Goal: Complete application form

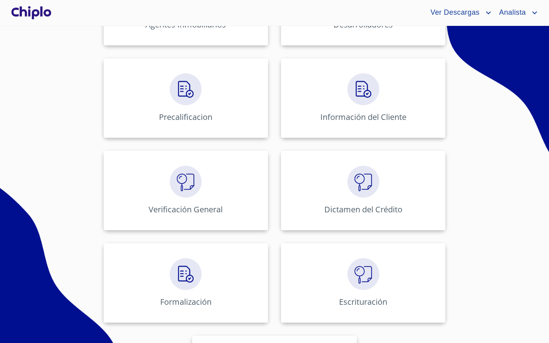
scroll to position [282, 0]
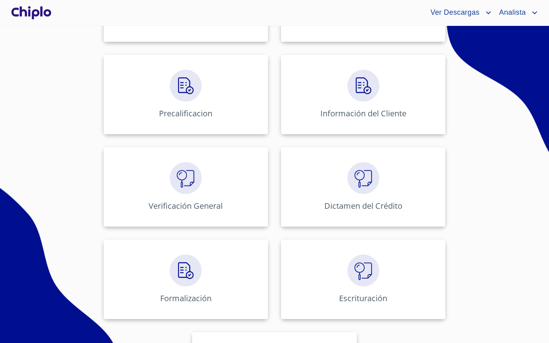
click at [91, 266] on div "Administración de Créditos Leads Agentes Inmobiliarios Desarrolladores Precalif…" at bounding box center [274, 140] width 494 height 555
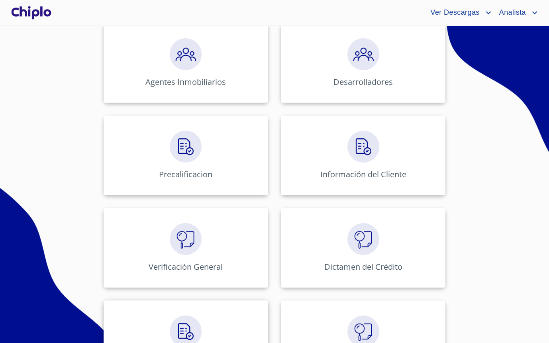
scroll to position [221, 0]
click at [196, 231] on img at bounding box center [186, 240] width 32 height 32
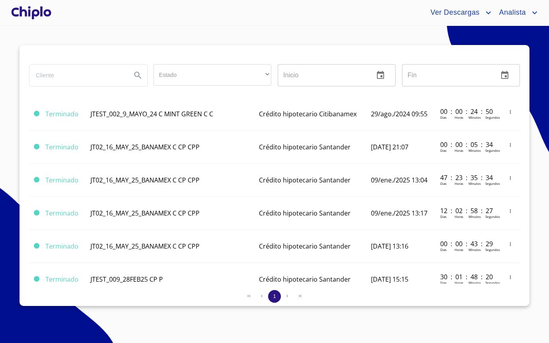
scroll to position [677, 0]
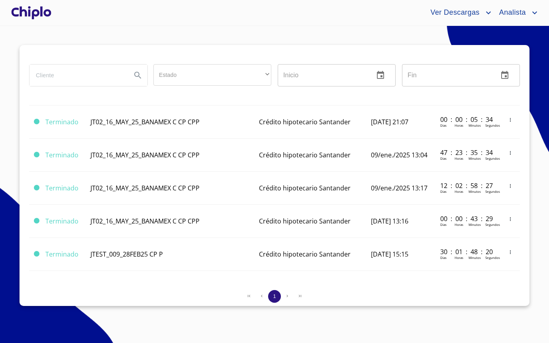
click at [48, 20] on div at bounding box center [31, 13] width 43 height 26
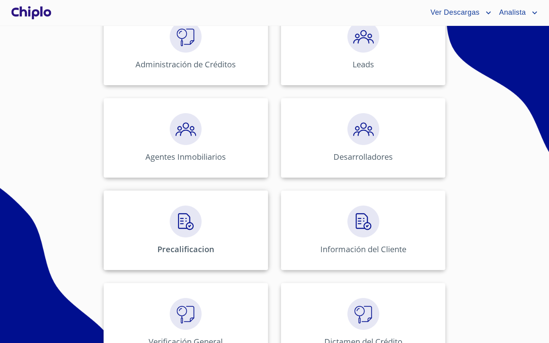
scroll to position [147, 0]
click at [300, 228] on div "Información del Cliente" at bounding box center [363, 230] width 165 height 80
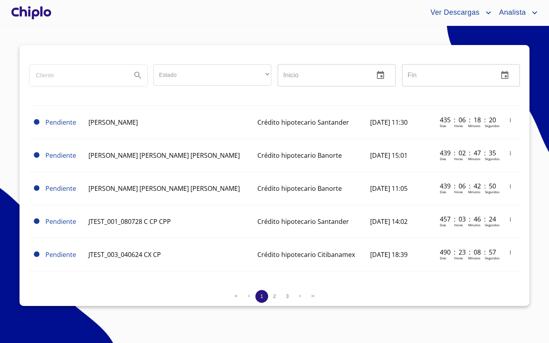
scroll to position [677, 0]
click at [271, 298] on span "2" at bounding box center [274, 296] width 6 height 6
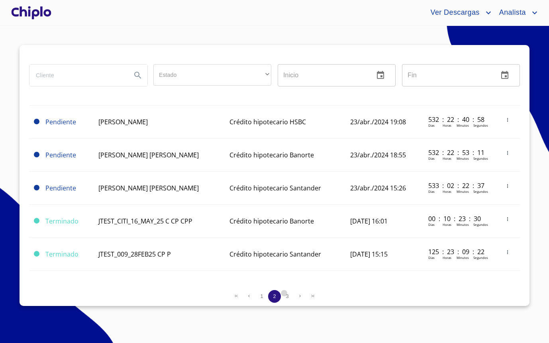
click at [288, 295] on span "3" at bounding box center [287, 296] width 3 height 6
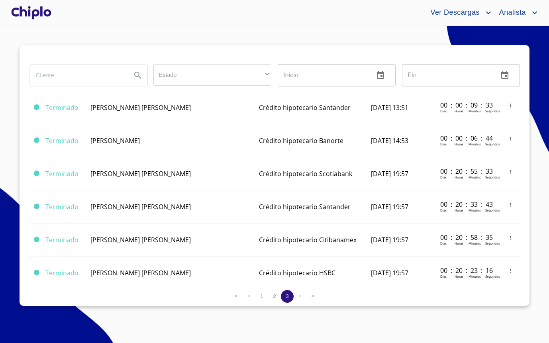
scroll to position [397, 0]
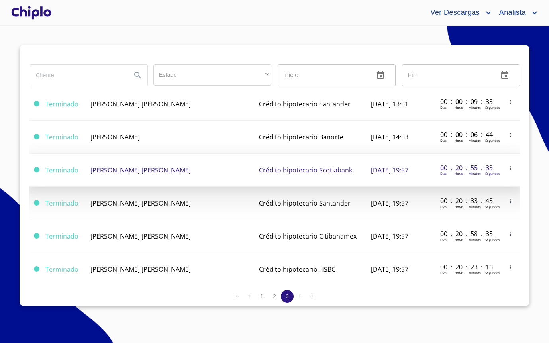
click at [308, 171] on span "Crédito hipotecario Scotiabank" at bounding box center [305, 170] width 93 height 9
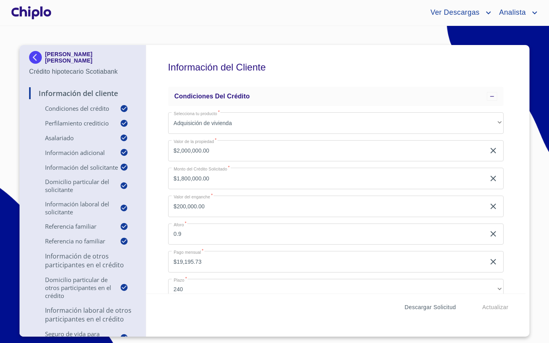
click at [434, 306] on span "Descargar Solicitud" at bounding box center [430, 307] width 51 height 10
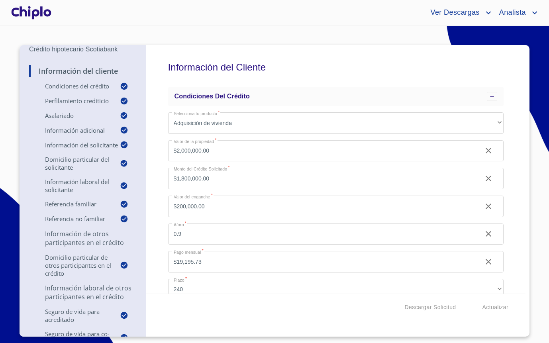
scroll to position [26, 0]
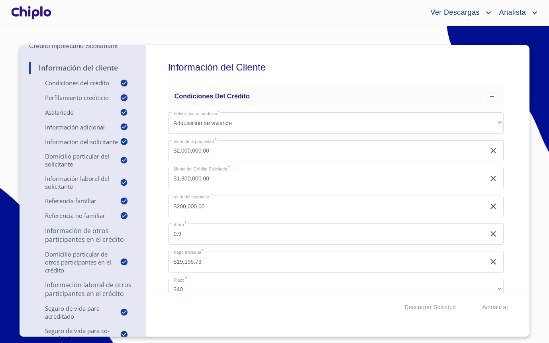
click at [75, 238] on p "Información de otros participantes en el crédito" at bounding box center [82, 235] width 107 height 18
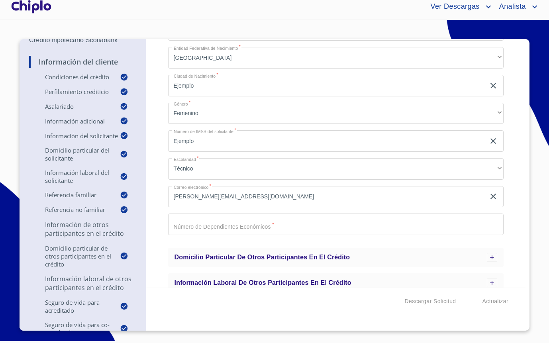
scroll to position [724, 0]
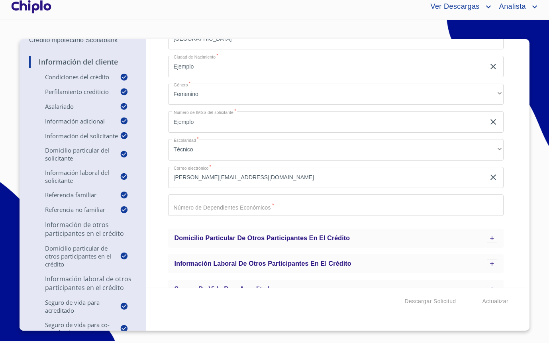
click at [207, 209] on input "¿Tendras algún coacreditado?   *" at bounding box center [336, 205] width 336 height 22
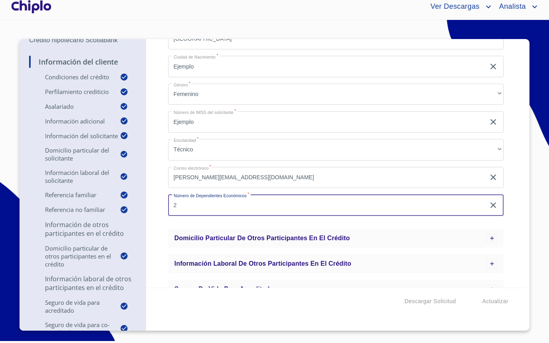
type input "2"
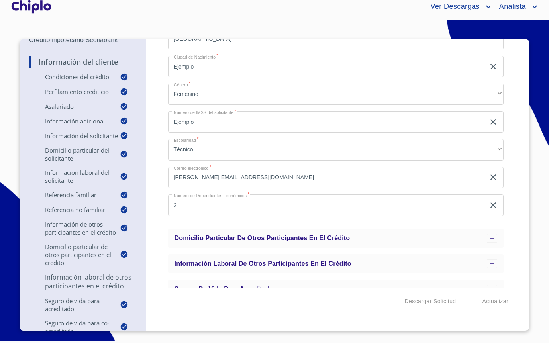
click at [153, 231] on div "Información del Cliente Condiciones del Crédito Perfilamiento crediticio Asalar…" at bounding box center [336, 163] width 380 height 249
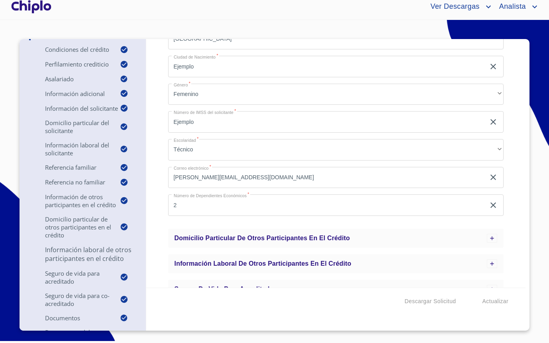
scroll to position [58, 0]
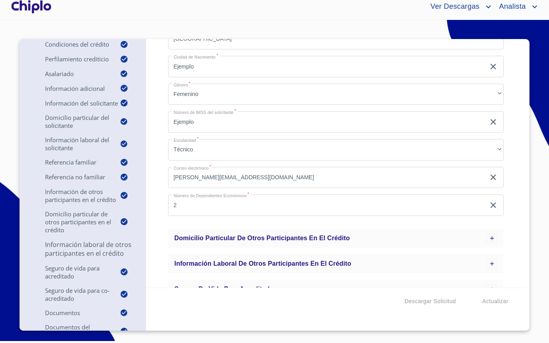
click at [104, 250] on p "Información laboral de otros participantes en el crédito" at bounding box center [82, 249] width 107 height 18
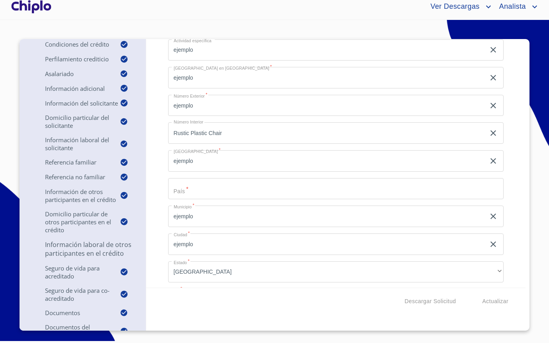
scroll to position [474, 0]
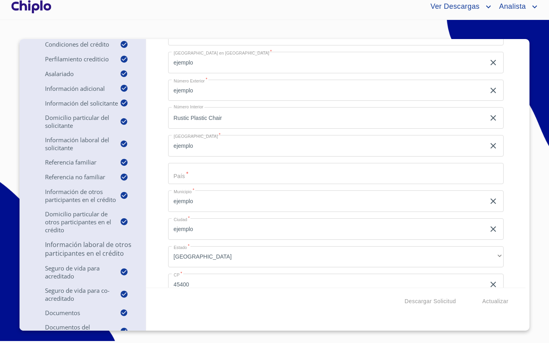
click at [188, 186] on div "Nombre o razón social de la Empresa   * ejemplo ​ Tipo de Contrato   * Temporal…" at bounding box center [336, 132] width 336 height 450
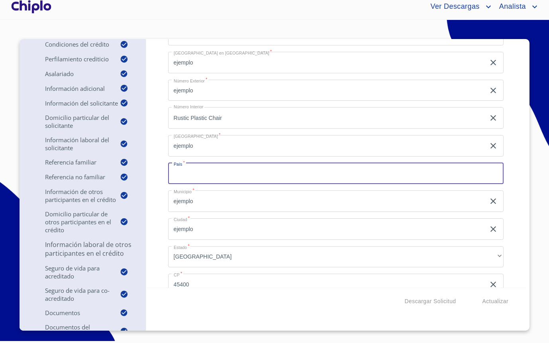
click at [190, 176] on input "Nombre o razón social de la Empresa   *" at bounding box center [336, 174] width 336 height 22
type input "Mex"
click at [153, 167] on div "Información del Cliente Condiciones del Crédito Perfilamiento crediticio Asalar…" at bounding box center [336, 163] width 380 height 249
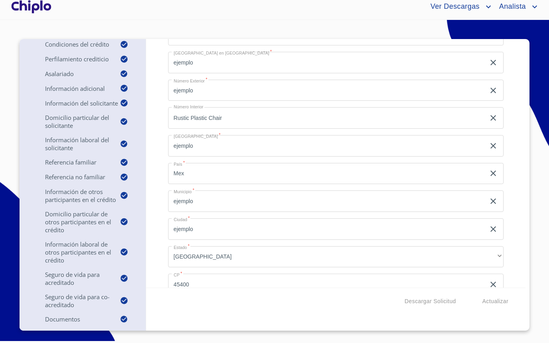
scroll to position [95, 0]
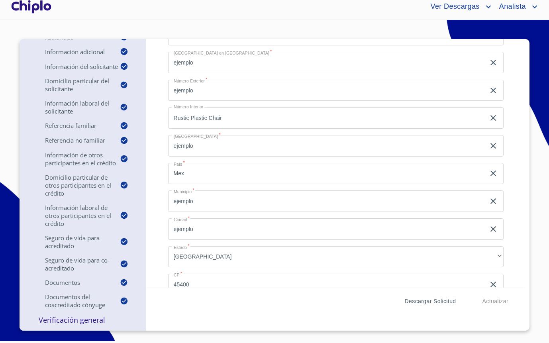
click at [412, 300] on span "Descargar Solicitud" at bounding box center [430, 302] width 51 height 10
